Goal: Complete application form

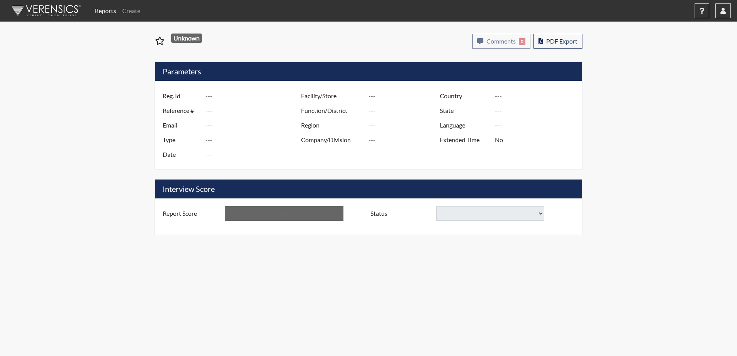
type input "[PERSON_NAME] 8082"
type input "51397"
type input "[EMAIL_ADDRESS][DOMAIN_NAME]"
type input "Corrections Pre-Employment"
type input "[DATE]"
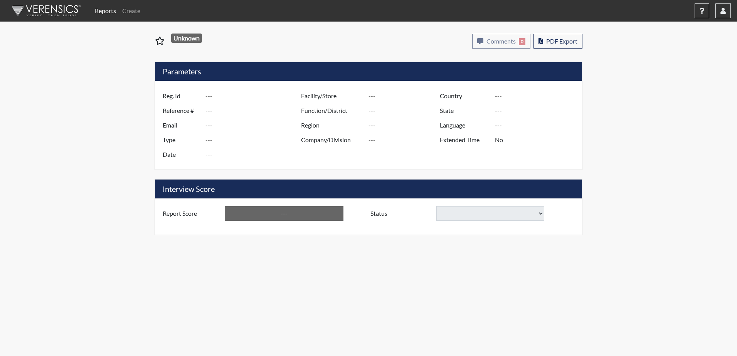
type input "Division of Security"
type input "[GEOGRAPHIC_DATA]"
type input "[US_STATE]"
type input "English"
type input "Yes"
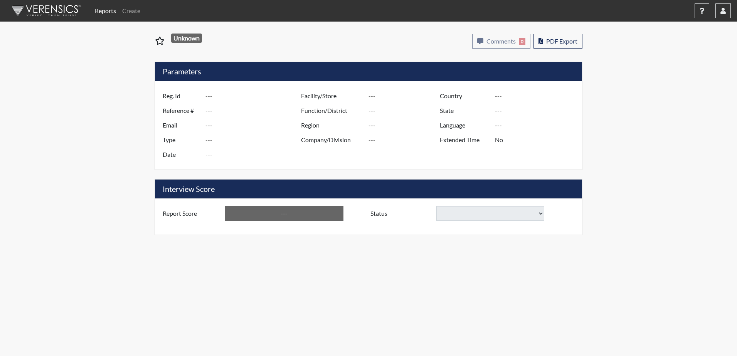
type input "Above Conditions"
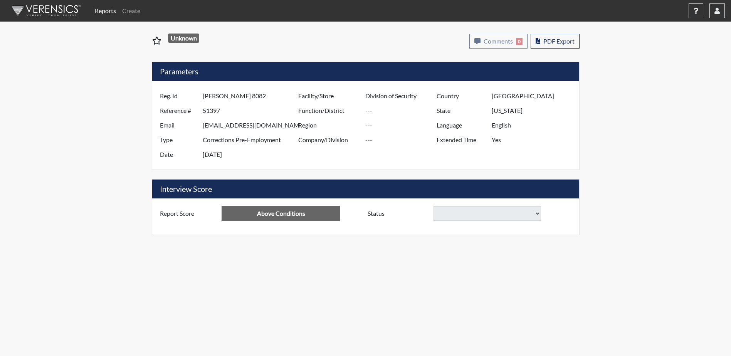
select select
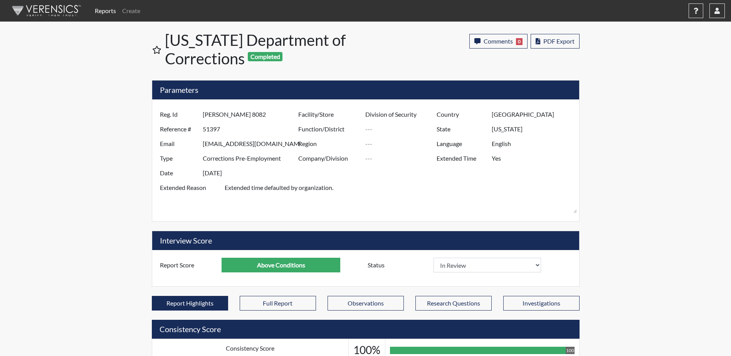
scroll to position [128, 320]
